Goal: Find specific page/section: Find specific page/section

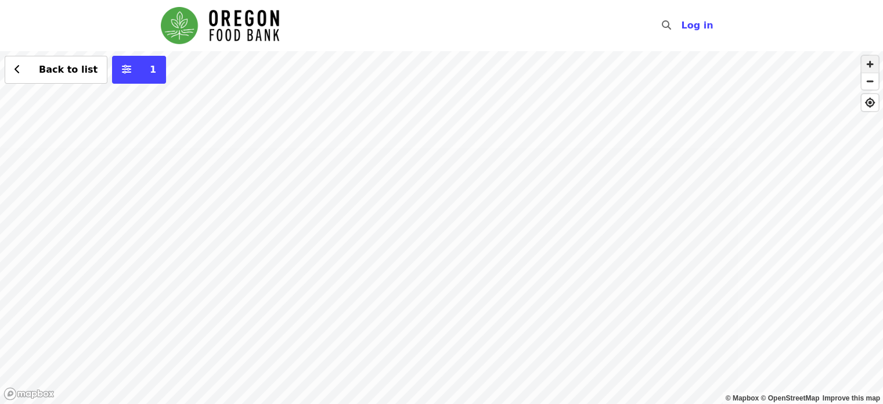
click at [875, 65] on span "button" at bounding box center [870, 64] width 17 height 17
drag, startPoint x: 652, startPoint y: 147, endPoint x: 687, endPoint y: 252, distance: 110.2
click at [672, 258] on div "Back to list 1" at bounding box center [441, 227] width 883 height 352
click at [873, 67] on span "button" at bounding box center [870, 64] width 17 height 17
click at [876, 63] on span "button" at bounding box center [870, 64] width 17 height 17
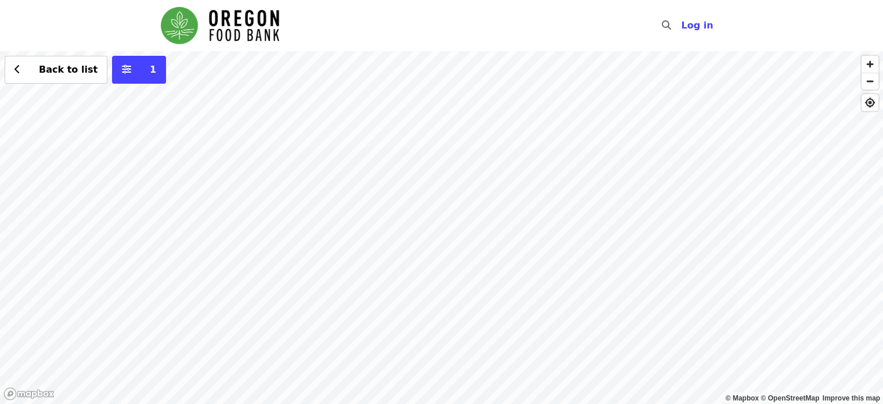
drag, startPoint x: 840, startPoint y: 124, endPoint x: 686, endPoint y: 262, distance: 207.2
click at [686, 262] on div "Back to list 1" at bounding box center [441, 227] width 883 height 352
drag, startPoint x: 722, startPoint y: 132, endPoint x: 729, endPoint y: 136, distance: 8.1
click at [725, 134] on div "Back to list 1" at bounding box center [441, 227] width 883 height 352
click at [717, 134] on div "Back to list 1" at bounding box center [441, 227] width 883 height 352
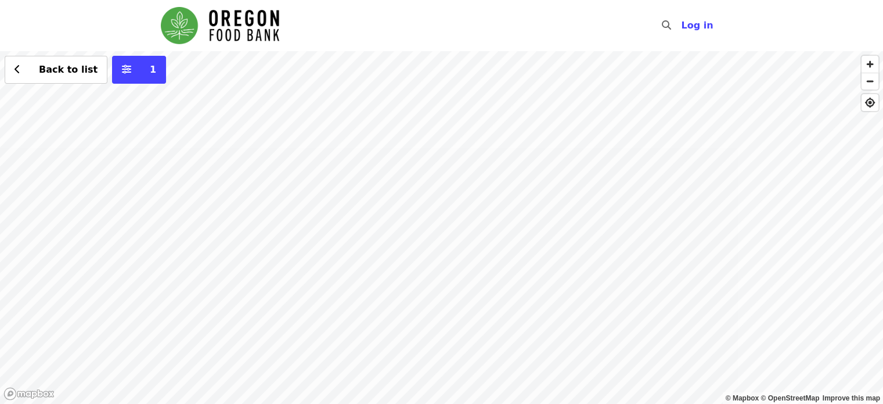
click at [537, 368] on div "Back to list 1" at bounding box center [441, 227] width 883 height 352
click at [530, 357] on div "Back to list 1" at bounding box center [441, 227] width 883 height 352
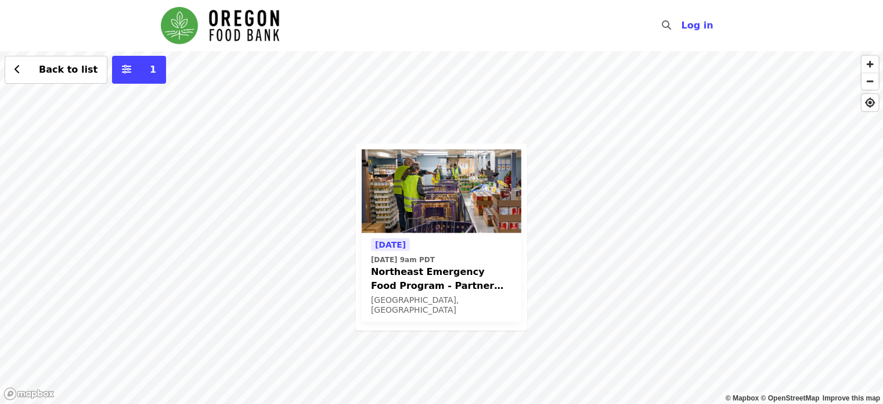
click at [426, 273] on span "Northeast Emergency Food Program - Partner Agency Support" at bounding box center [441, 279] width 141 height 28
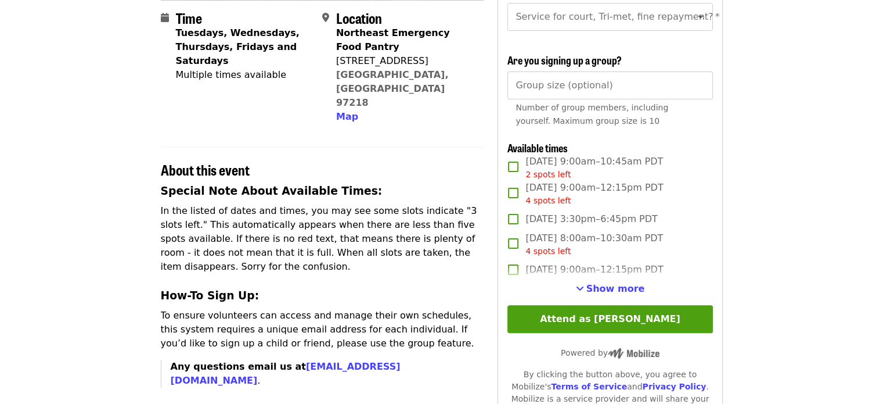
scroll to position [290, 0]
